Goal: Task Accomplishment & Management: Manage account settings

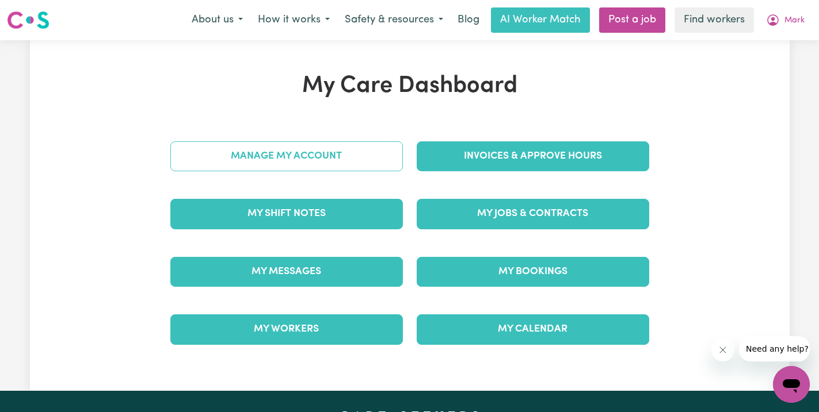
click at [263, 154] on link "Manage My Account" at bounding box center [286, 157] width 232 height 30
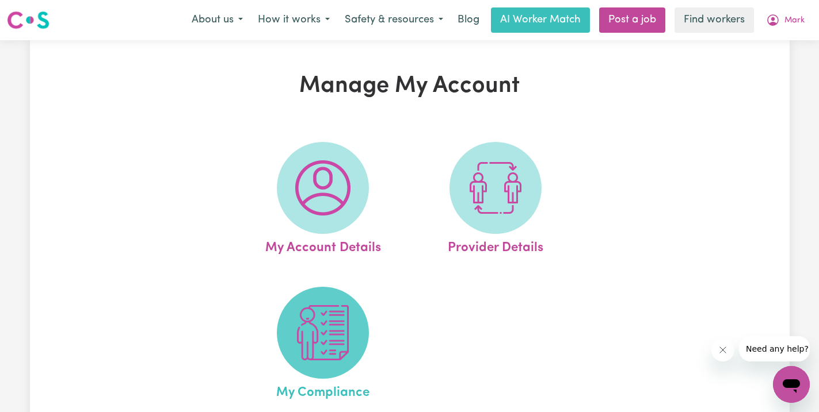
click at [337, 322] on img at bounding box center [322, 332] width 55 height 55
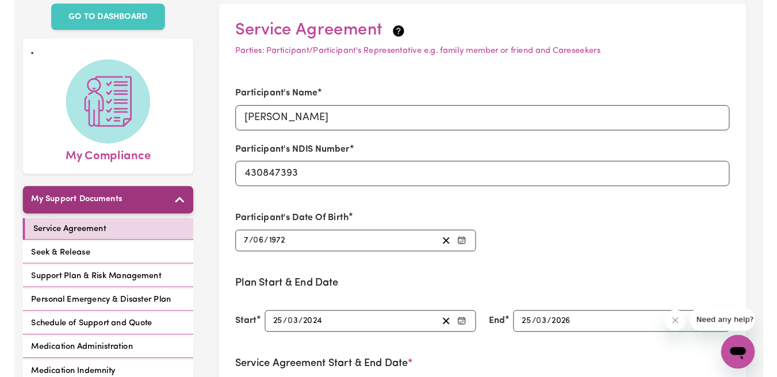
scroll to position [59, 0]
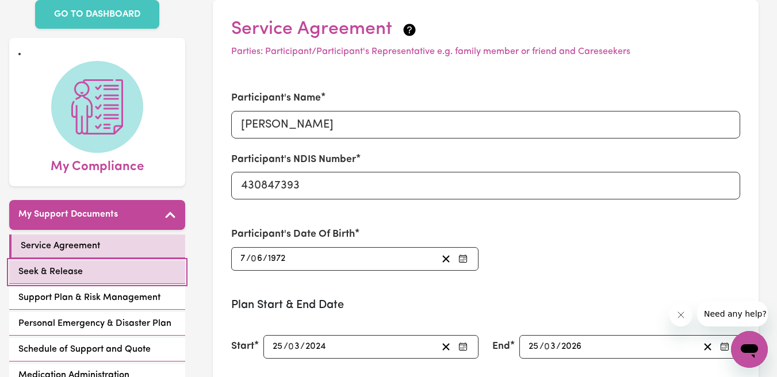
click at [78, 276] on span "Seek & Release" at bounding box center [50, 272] width 64 height 14
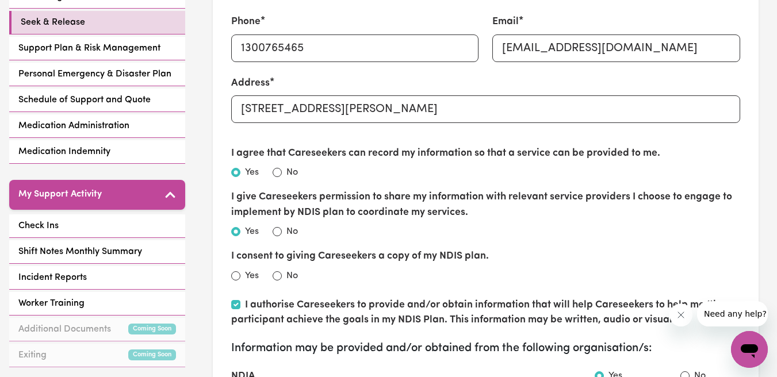
scroll to position [319, 0]
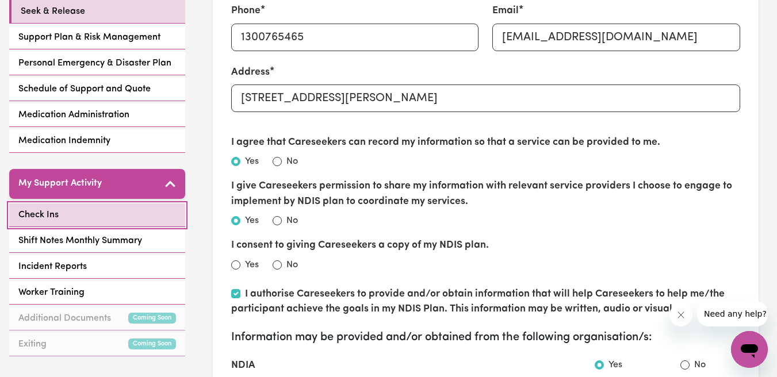
click at [31, 210] on span "Check Ins" at bounding box center [38, 215] width 40 height 14
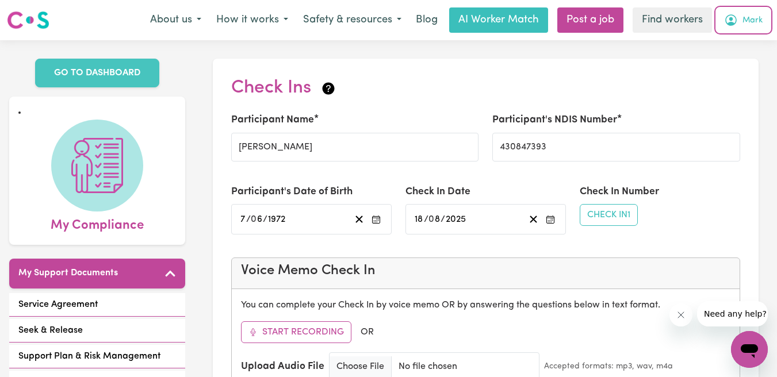
click at [743, 25] on span "Mark" at bounding box center [753, 20] width 20 height 13
click at [731, 45] on link "My Dashboard" at bounding box center [724, 45] width 91 height 22
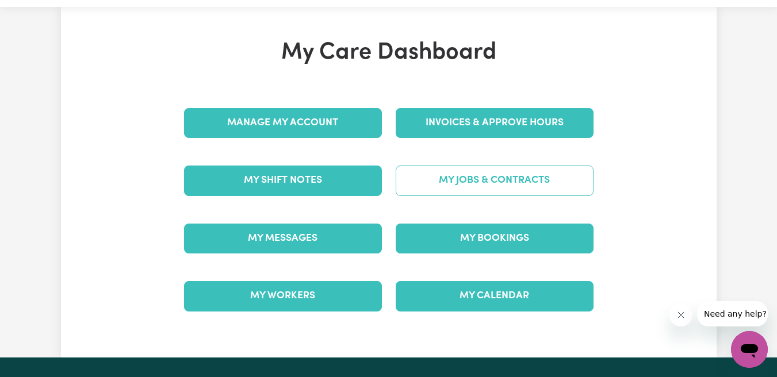
scroll to position [30, 0]
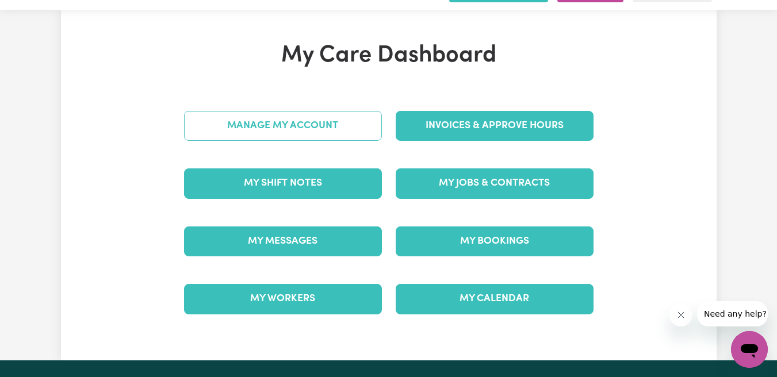
click at [281, 120] on link "Manage My Account" at bounding box center [283, 126] width 198 height 30
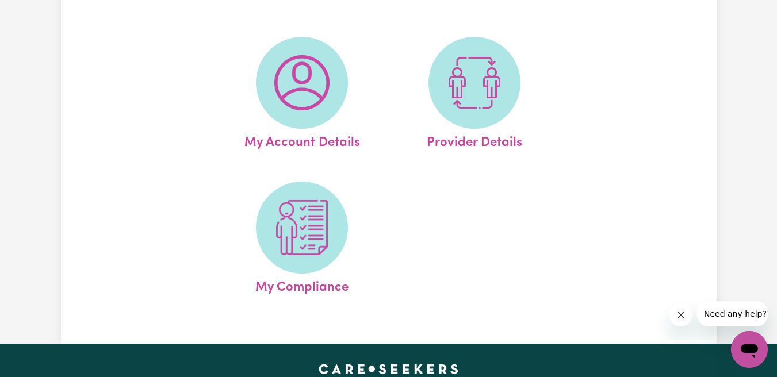
scroll to position [127, 0]
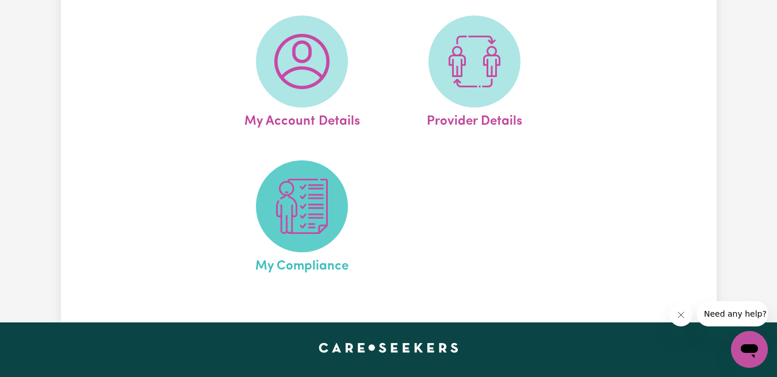
click at [286, 219] on img at bounding box center [301, 206] width 55 height 55
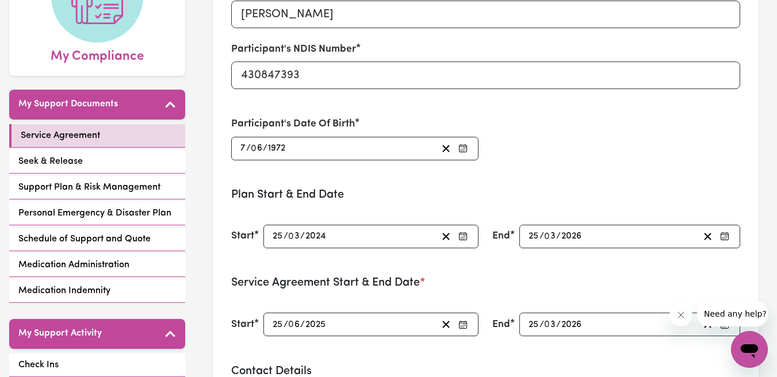
scroll to position [370, 0]
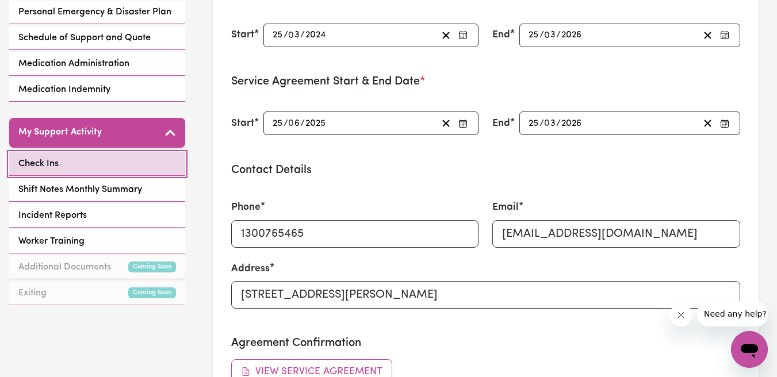
click at [43, 160] on span "Check Ins" at bounding box center [38, 164] width 40 height 14
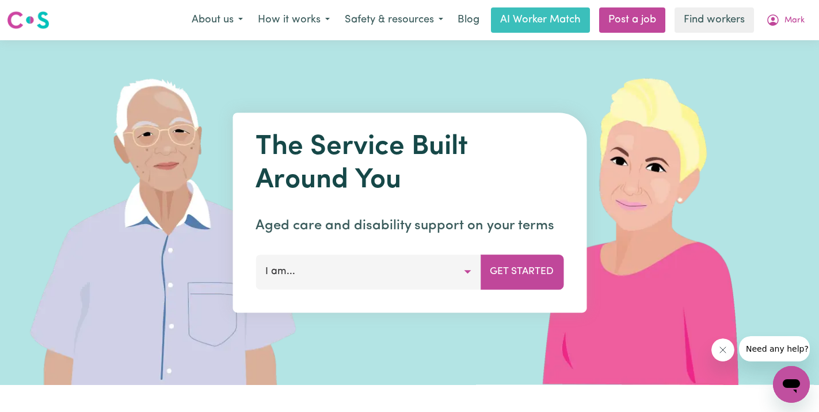
click at [442, 269] on button "I am..." at bounding box center [367, 272] width 225 height 35
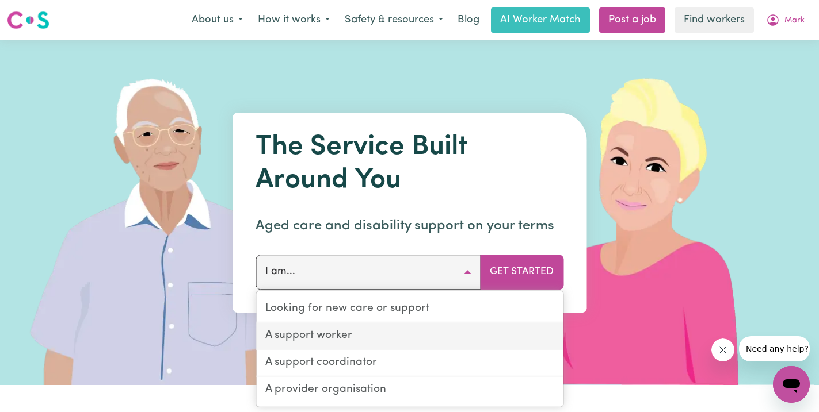
click at [415, 338] on link "A support worker" at bounding box center [409, 336] width 307 height 27
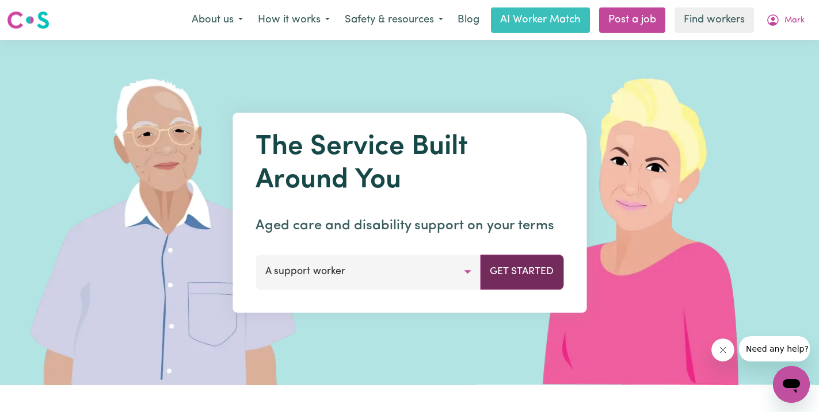
click at [522, 270] on button "Get Started" at bounding box center [521, 272] width 83 height 35
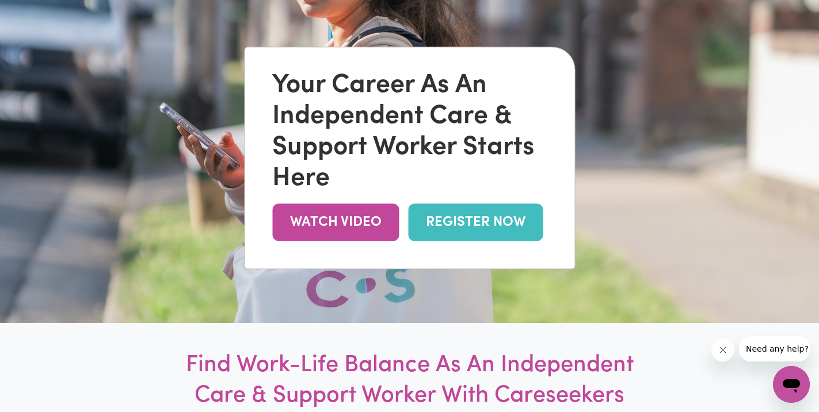
scroll to position [224, 0]
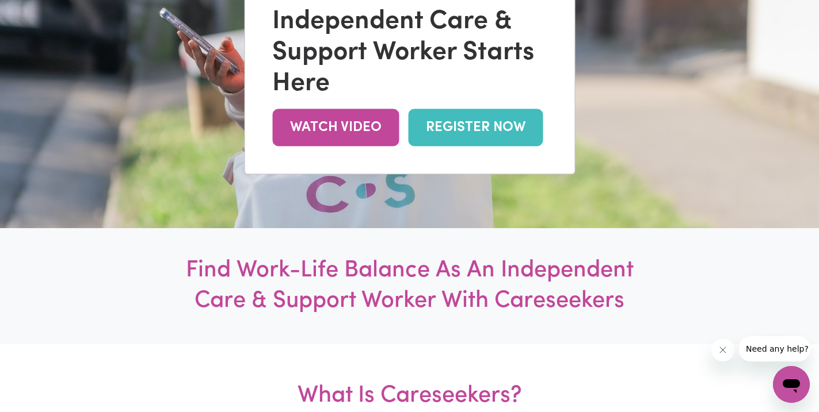
click at [464, 131] on link "REGISTER NOW" at bounding box center [475, 127] width 135 height 37
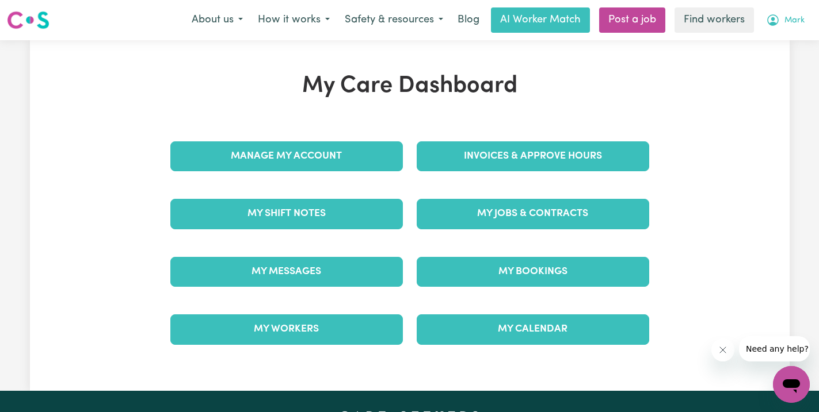
click at [781, 13] on button "Mark" at bounding box center [784, 20] width 53 height 24
click at [772, 67] on link "Logout" at bounding box center [765, 66] width 91 height 22
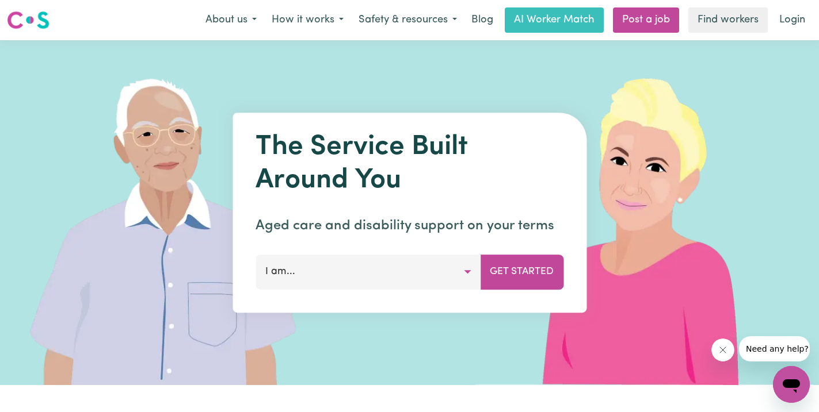
click at [395, 273] on button "I am..." at bounding box center [367, 272] width 225 height 35
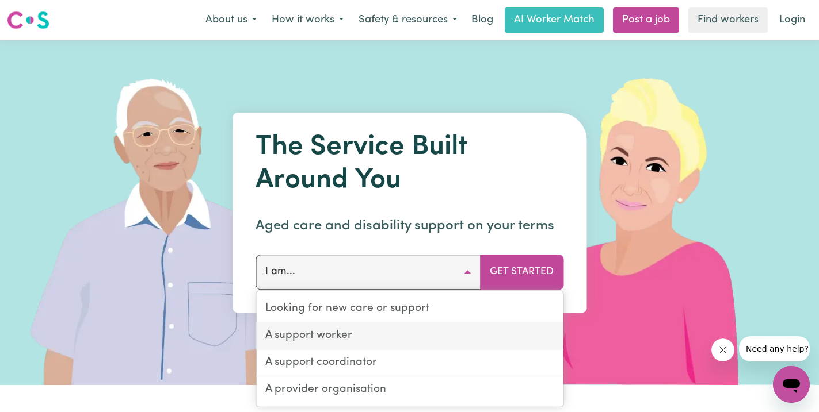
click at [382, 331] on link "A support worker" at bounding box center [409, 336] width 307 height 27
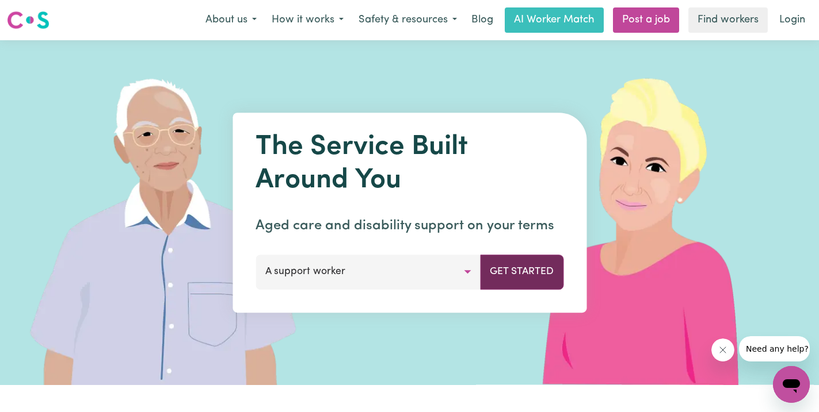
click at [515, 266] on button "Get Started" at bounding box center [521, 272] width 83 height 35
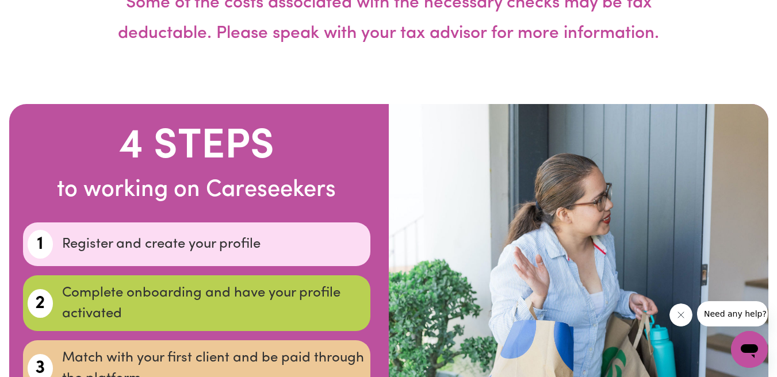
scroll to position [3101, 0]
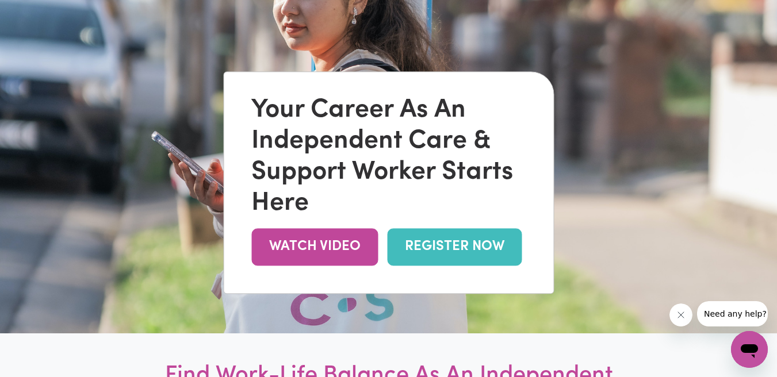
scroll to position [0, 0]
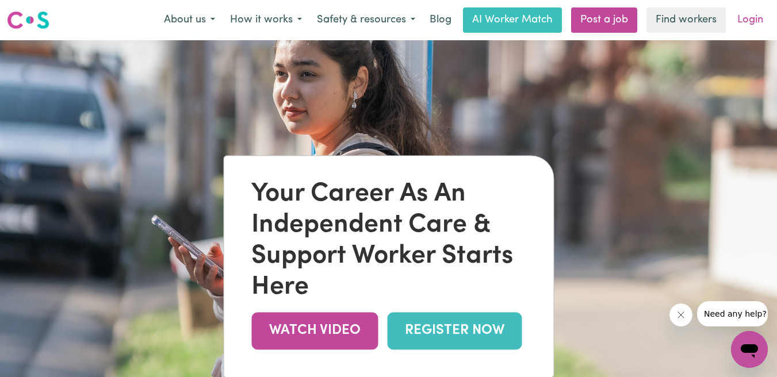
click at [749, 24] on link "Login" at bounding box center [751, 19] width 40 height 25
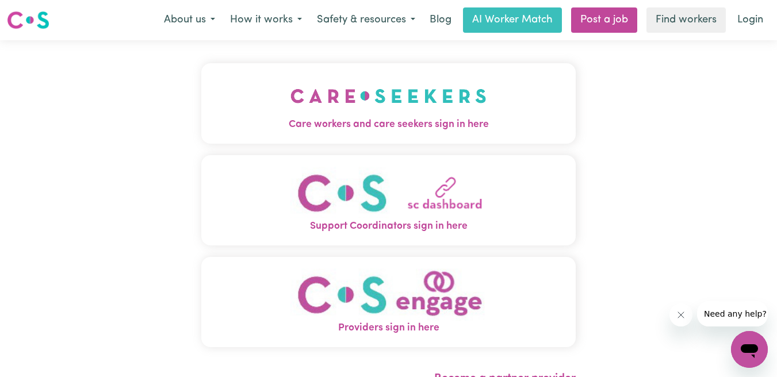
click at [367, 115] on img "Care workers and care seekers sign in here" at bounding box center [388, 96] width 196 height 43
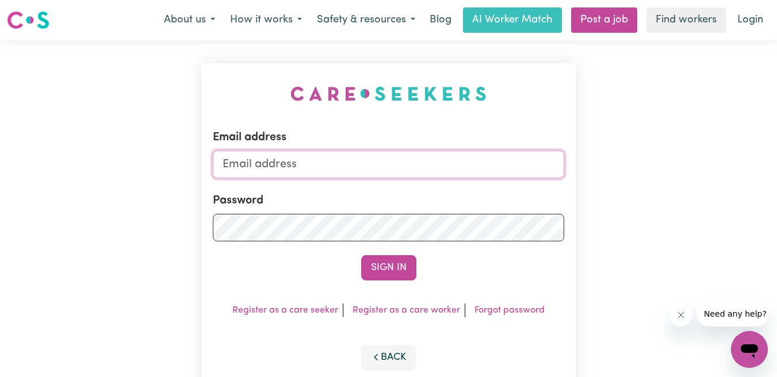
click at [360, 162] on input "Email address" at bounding box center [389, 165] width 352 height 28
type input "superuser~aleah.care@gmail.com"
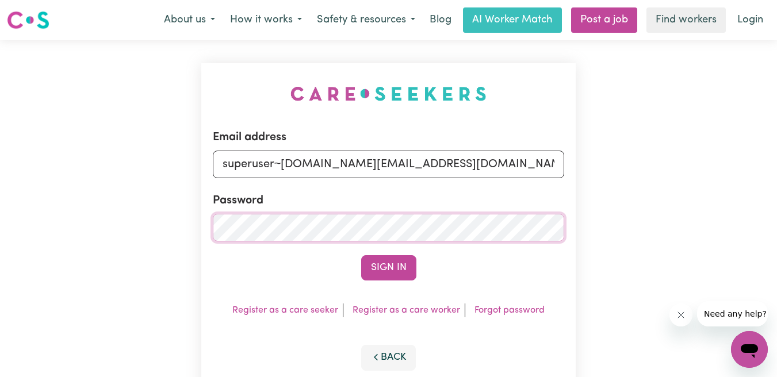
click at [361, 255] on button "Sign In" at bounding box center [388, 267] width 55 height 25
